Goal: Task Accomplishment & Management: Manage account settings

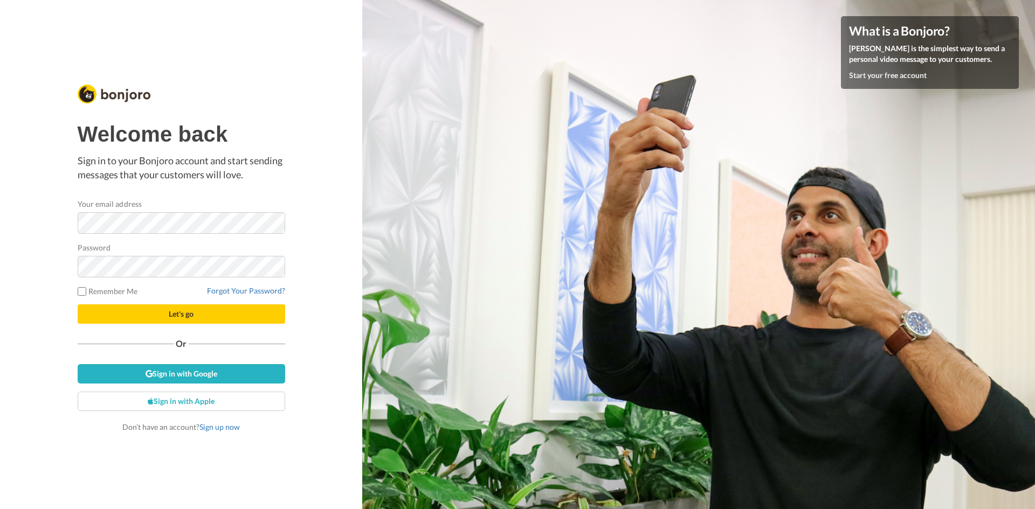
click at [325, 355] on div "Welcome back Sign in to your Bonjoro account and start sending messages that yo…" at bounding box center [181, 254] width 362 height 509
click at [177, 313] on span "Let's go" at bounding box center [181, 313] width 25 height 9
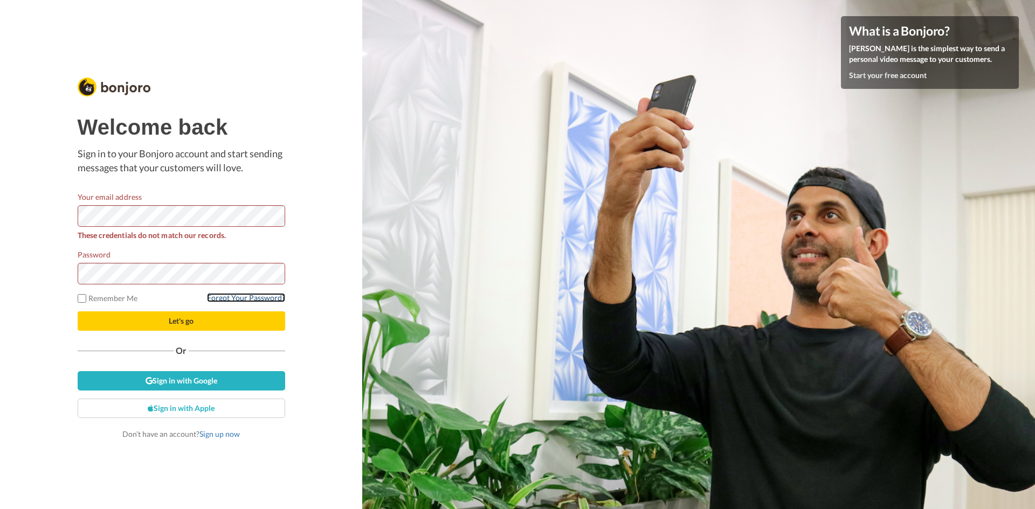
click at [238, 299] on link "Forgot Your Password?" at bounding box center [246, 297] width 78 height 9
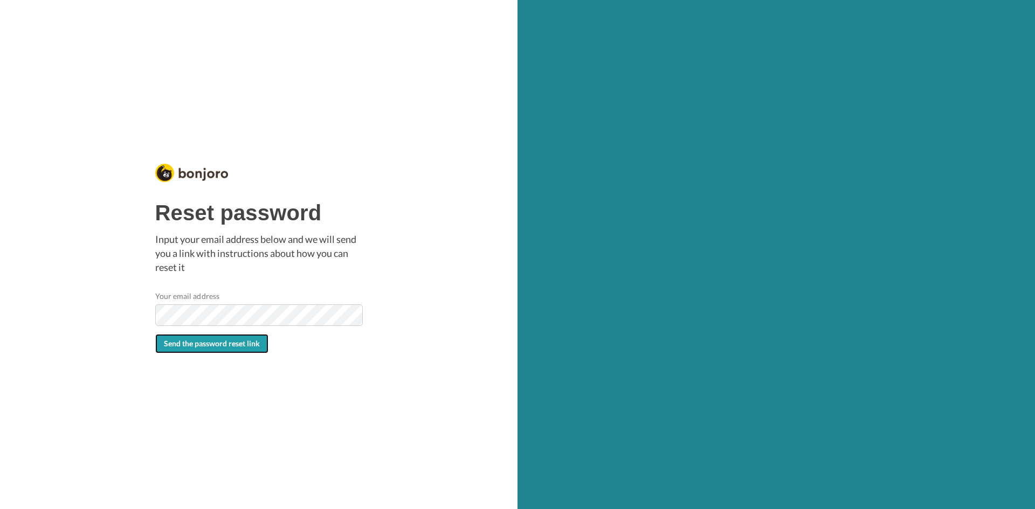
click at [202, 348] on button "Send the password reset link" at bounding box center [211, 343] width 113 height 19
